Goal: Information Seeking & Learning: Learn about a topic

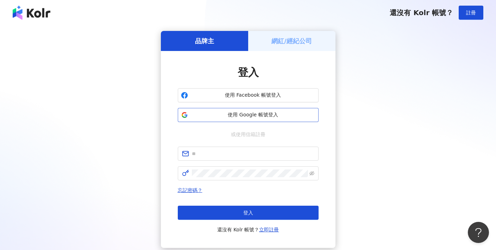
click at [254, 111] on button "使用 Google 帳號登入" at bounding box center [248, 115] width 141 height 14
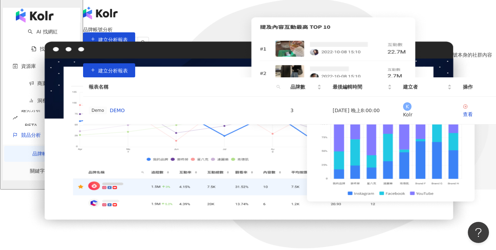
scroll to position [61, 0]
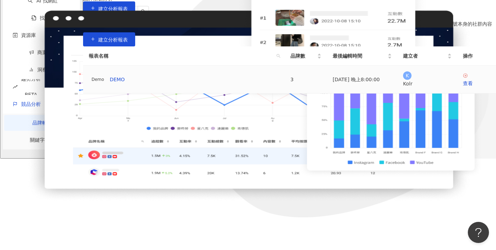
click at [156, 83] on div "Demo DEMO" at bounding box center [184, 80] width 191 height 8
click at [463, 87] on div "查看" at bounding box center [476, 84] width 27 height 8
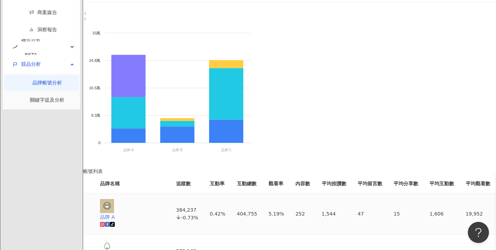
click at [110, 222] on link at bounding box center [107, 225] width 5 height 6
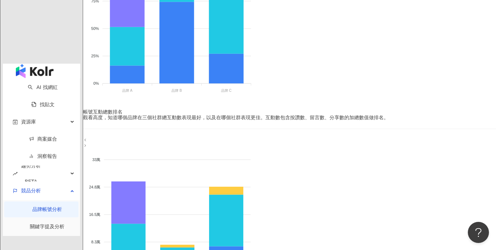
scroll to position [286, 0]
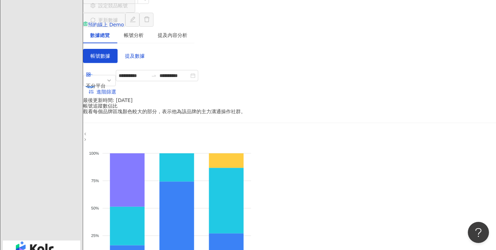
scroll to position [38, 0]
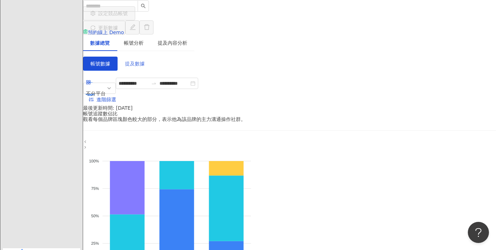
click at [149, 57] on button "提及數據" at bounding box center [135, 64] width 35 height 14
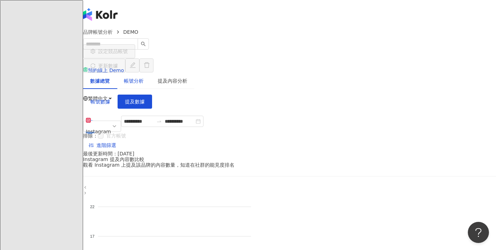
click at [143, 77] on div "帳號分析" at bounding box center [134, 81] width 20 height 8
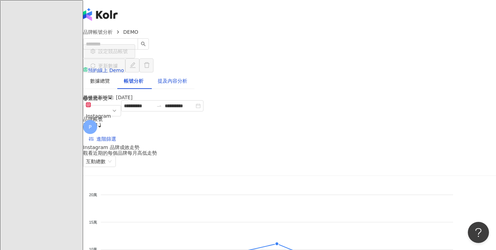
click at [179, 77] on div "提及內容分析" at bounding box center [173, 81] width 30 height 8
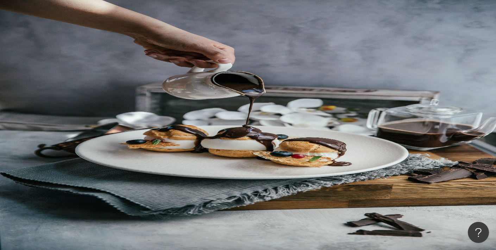
click at [183, 77] on div "提及內容分析" at bounding box center [173, 81] width 30 height 8
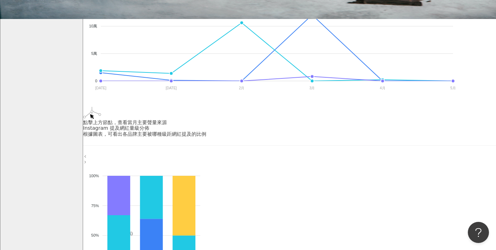
scroll to position [159, 0]
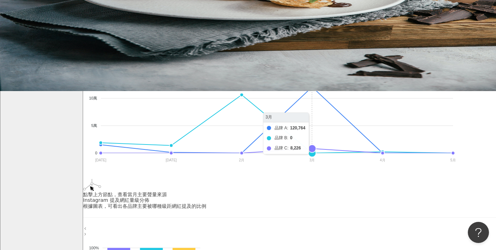
click at [331, 75] on icon "品牌 A 品牌 B 品牌 C 20萬 20萬 15萬 15萬 10萬 10萬 5萬 5萬 0 0 [DATE] [DATE] [DATE] [DATE]月 […" at bounding box center [270, 103] width 374 height 141
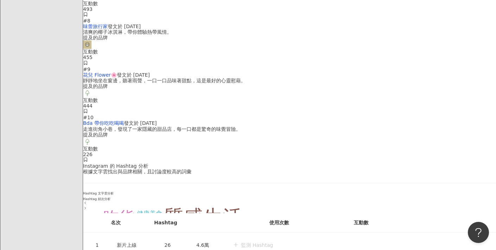
scroll to position [1807, 0]
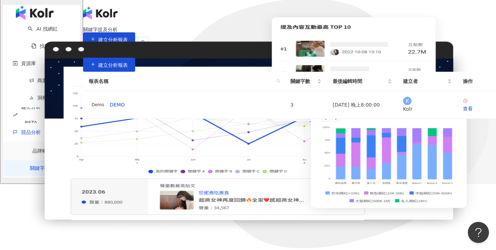
scroll to position [118, 0]
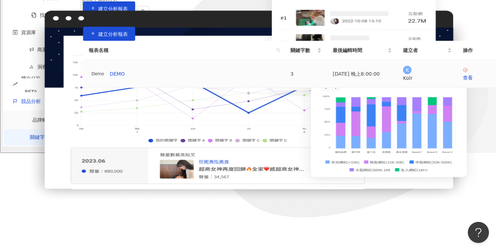
click at [184, 78] on div "Demo DEMO" at bounding box center [184, 74] width 191 height 8
click at [463, 82] on div "查看" at bounding box center [476, 78] width 27 height 8
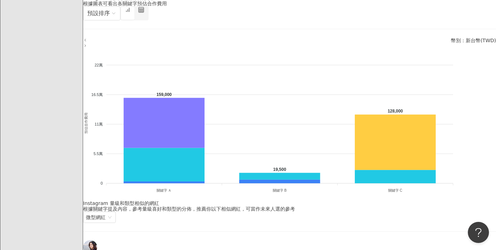
scroll to position [1043, 0]
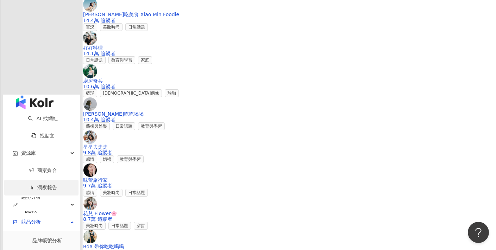
click at [29, 185] on link "洞察報告" at bounding box center [43, 188] width 28 height 6
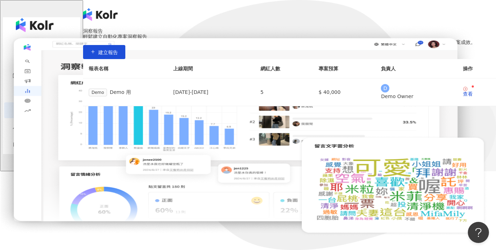
scroll to position [104, 0]
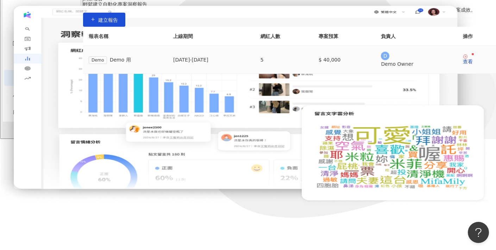
click at [230, 74] on td "[DATE] - [DATE]" at bounding box center [211, 60] width 87 height 28
click at [463, 64] on div "查看" at bounding box center [468, 61] width 10 height 5
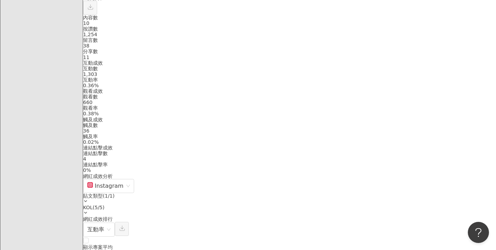
scroll to position [245, 0]
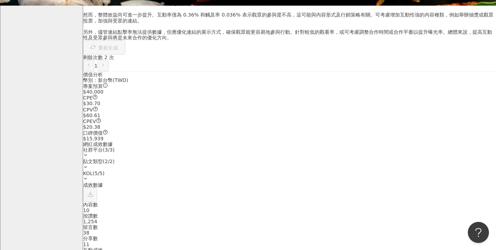
click at [348, 147] on div "社群平台 ( 3 / 3 )" at bounding box center [289, 153] width 413 height 12
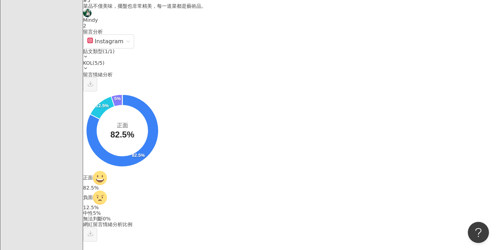
scroll to position [173, 0]
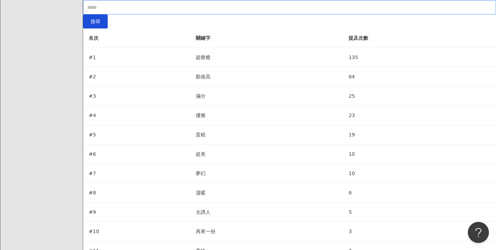
scroll to position [1999, 0]
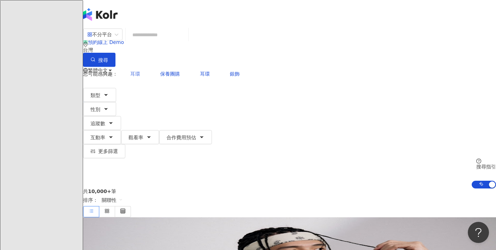
click at [136, 71] on span "耳環" at bounding box center [135, 74] width 10 height 6
type input "**"
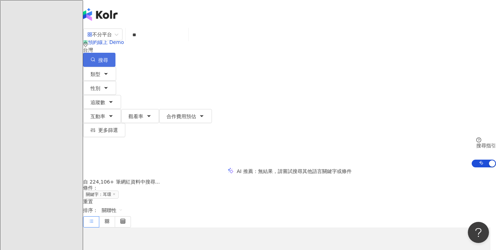
click at [108, 57] on span "搜尋" at bounding box center [103, 60] width 10 height 6
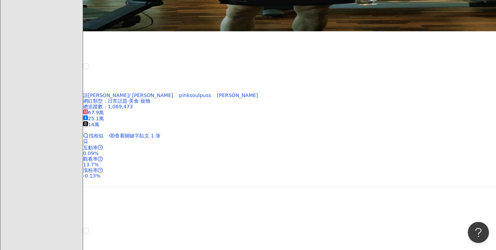
scroll to position [905, 0]
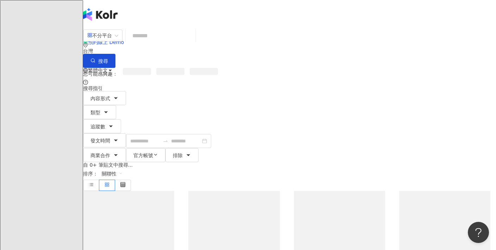
click at [193, 43] on input "search" at bounding box center [161, 35] width 64 height 15
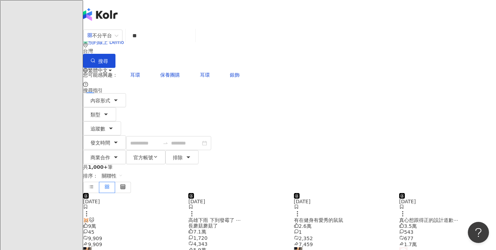
type input "*"
type input "****"
click at [116, 54] on button "搜尋" at bounding box center [99, 61] width 32 height 14
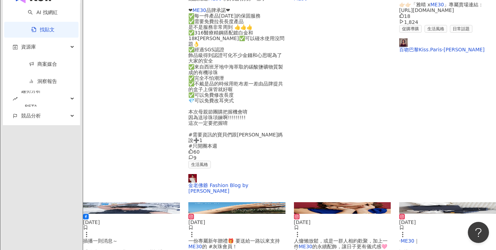
scroll to position [367, 0]
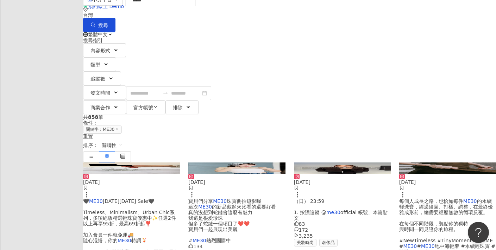
scroll to position [0, 0]
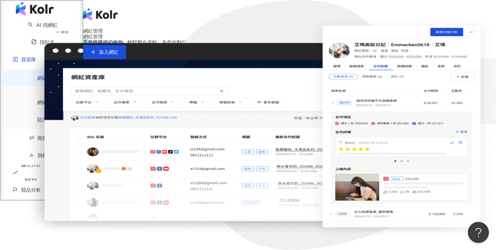
scroll to position [50, 0]
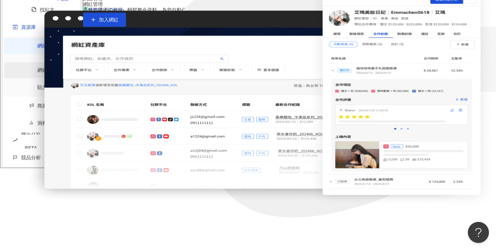
click at [37, 73] on link "網紅收藏" at bounding box center [47, 70] width 20 height 6
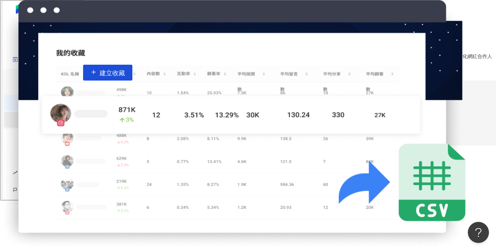
click at [37, 119] on link "貼文收藏" at bounding box center [47, 120] width 20 height 6
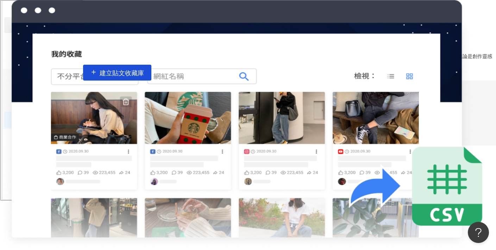
click at [57, 28] on link "AI 找網紅" at bounding box center [43, 25] width 30 height 6
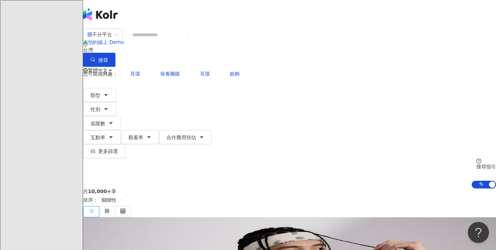
click at [102, 96] on icon at bounding box center [99, 98] width 5 height 5
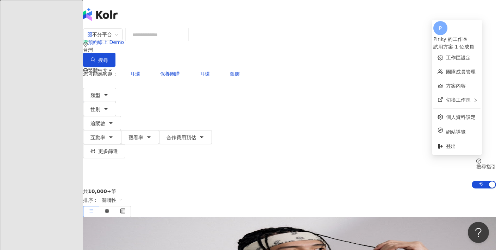
click at [186, 42] on input "search" at bounding box center [157, 34] width 57 height 13
